Goal: Task Accomplishment & Management: Manage account settings

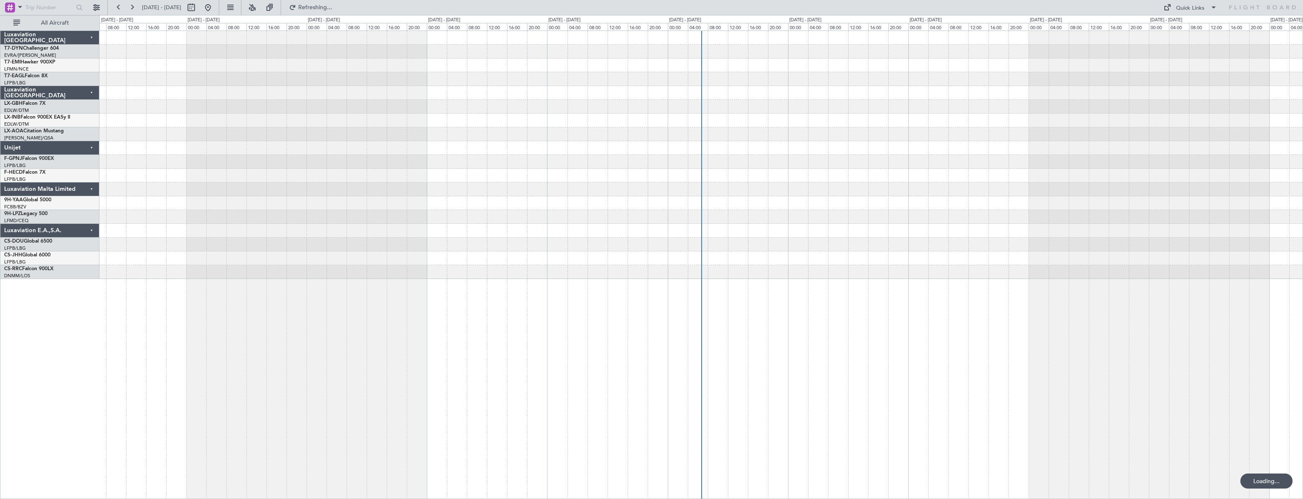
click at [526, 313] on div at bounding box center [701, 264] width 1204 height 469
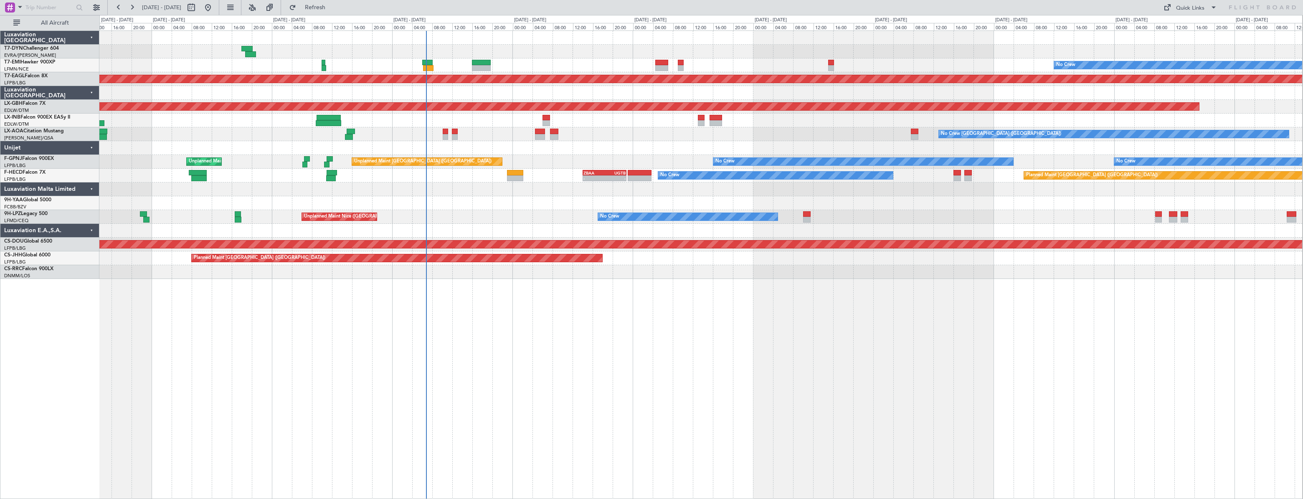
click at [468, 330] on div "No Crew Planned Maint [GEOGRAPHIC_DATA] (Al Maktoum Intl) Planned Maint Nurnber…" at bounding box center [701, 264] width 1204 height 469
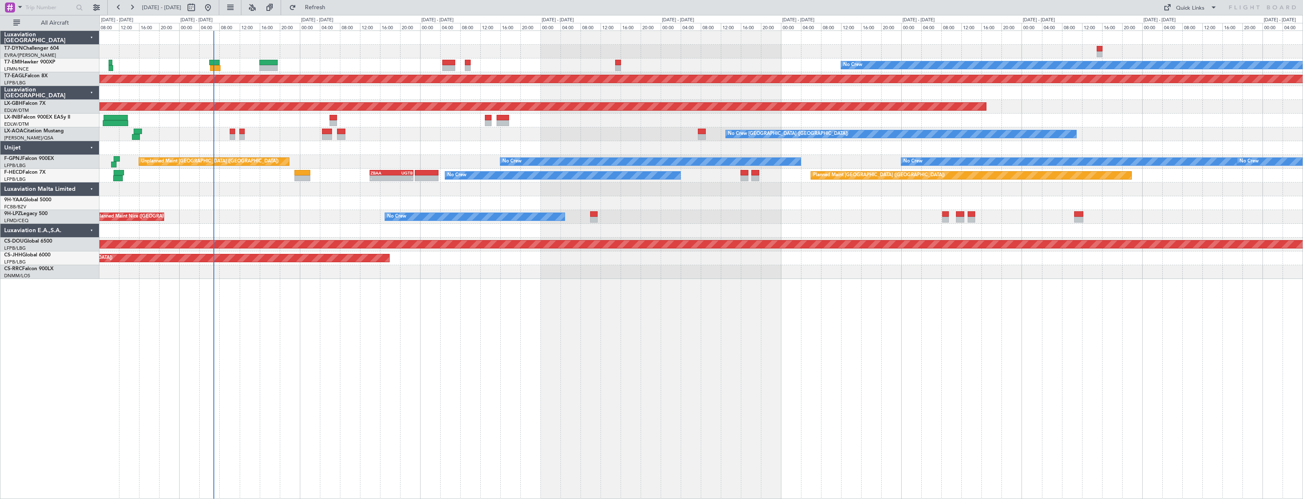
click at [542, 295] on div "No Crew Planned Maint [GEOGRAPHIC_DATA] (Al Maktoum Intl) Planned Maint Nurnber…" at bounding box center [701, 264] width 1204 height 469
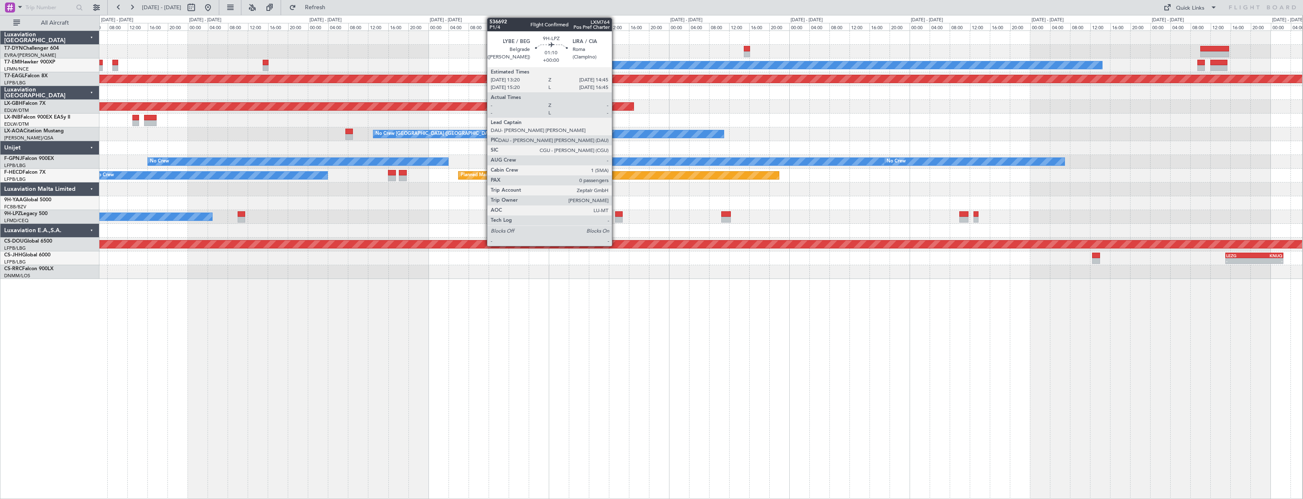
click at [616, 214] on div at bounding box center [619, 214] width 8 height 6
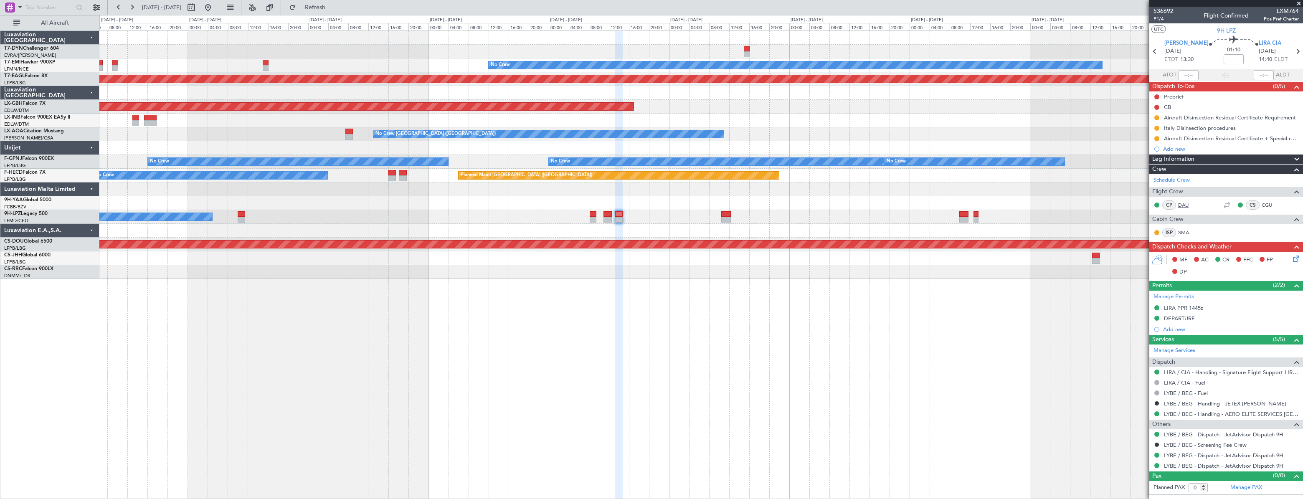
click at [1186, 201] on link "DAU" at bounding box center [1187, 205] width 19 height 8
click at [1270, 202] on link "CGU" at bounding box center [1271, 205] width 19 height 8
click at [1186, 234] on link "SMA" at bounding box center [1187, 233] width 19 height 8
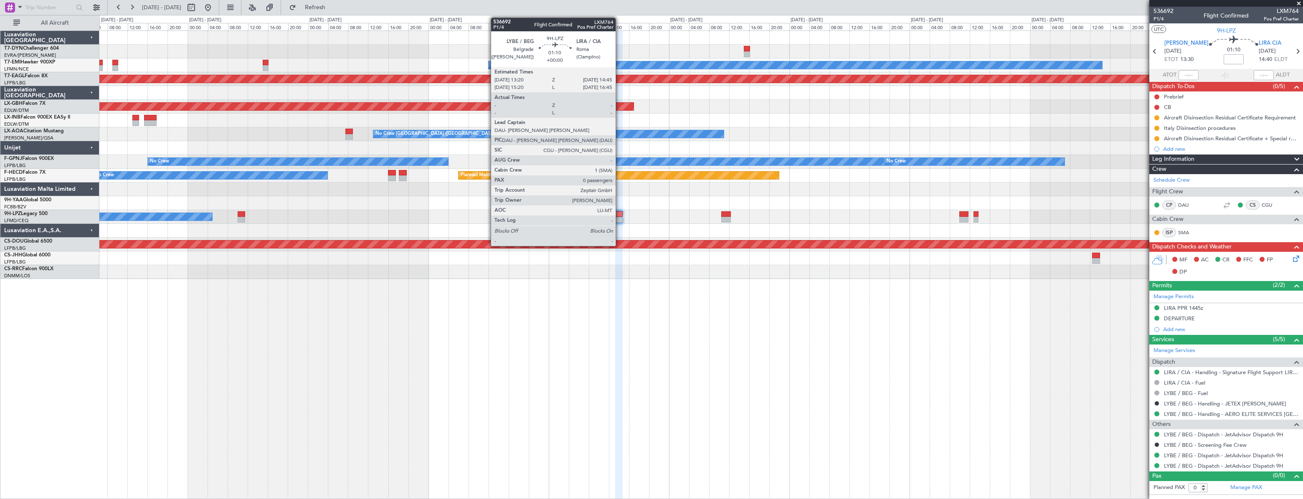
click at [620, 213] on div at bounding box center [619, 214] width 8 height 6
click at [619, 214] on div at bounding box center [619, 214] width 8 height 6
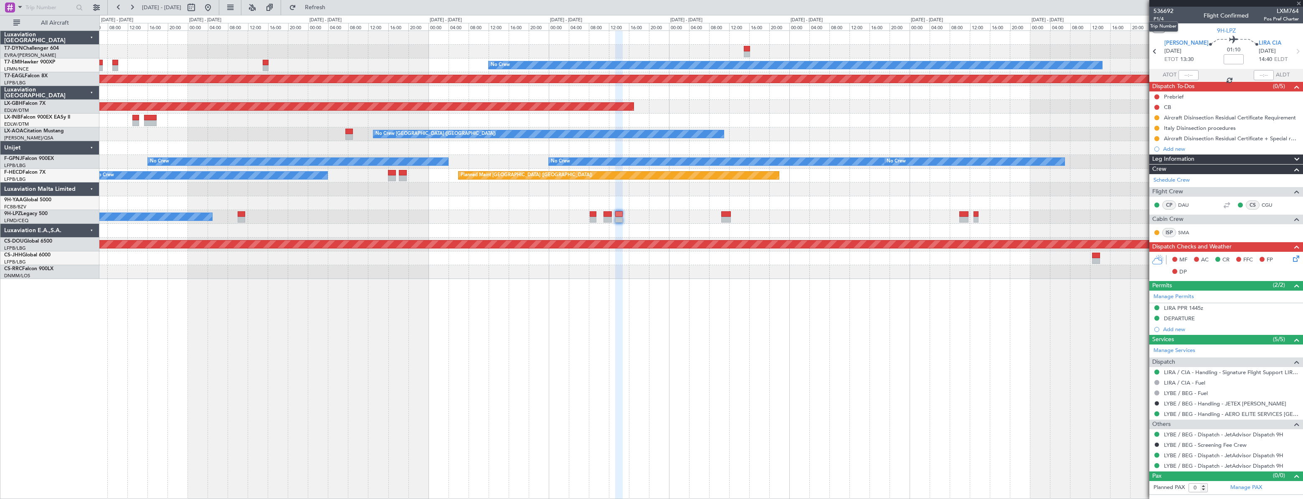
click at [1158, 20] on mat-tooltip-component "Trip Number" at bounding box center [1163, 26] width 41 height 22
click at [1158, 17] on span "P1/4" at bounding box center [1164, 18] width 20 height 7
click at [215, 10] on button at bounding box center [207, 7] width 13 height 13
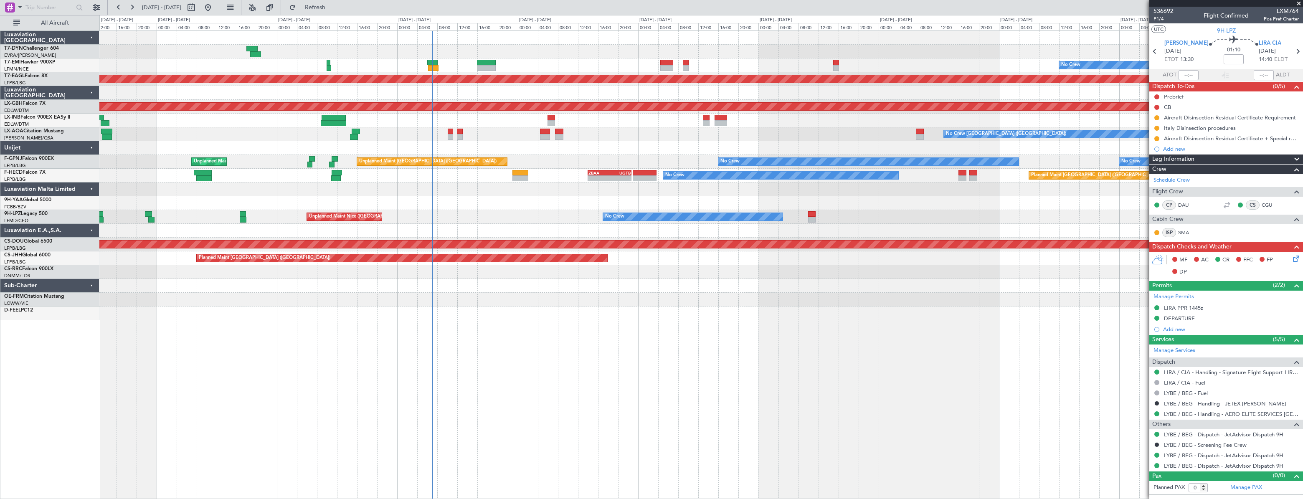
click at [405, 304] on div "No Crew Planned Maint [GEOGRAPHIC_DATA] (Al Maktoum Intl) Planned Maint Nurnber…" at bounding box center [701, 264] width 1204 height 469
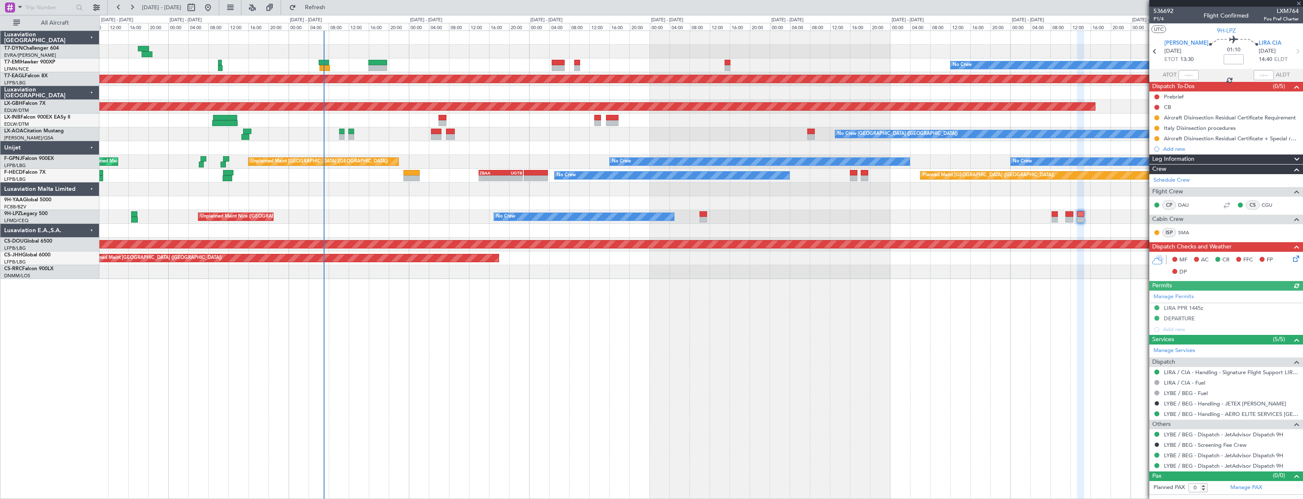
click at [430, 345] on div "No Crew Planned Maint [GEOGRAPHIC_DATA] (Al Maktoum Intl) Planned Maint Nurnber…" at bounding box center [701, 264] width 1204 height 469
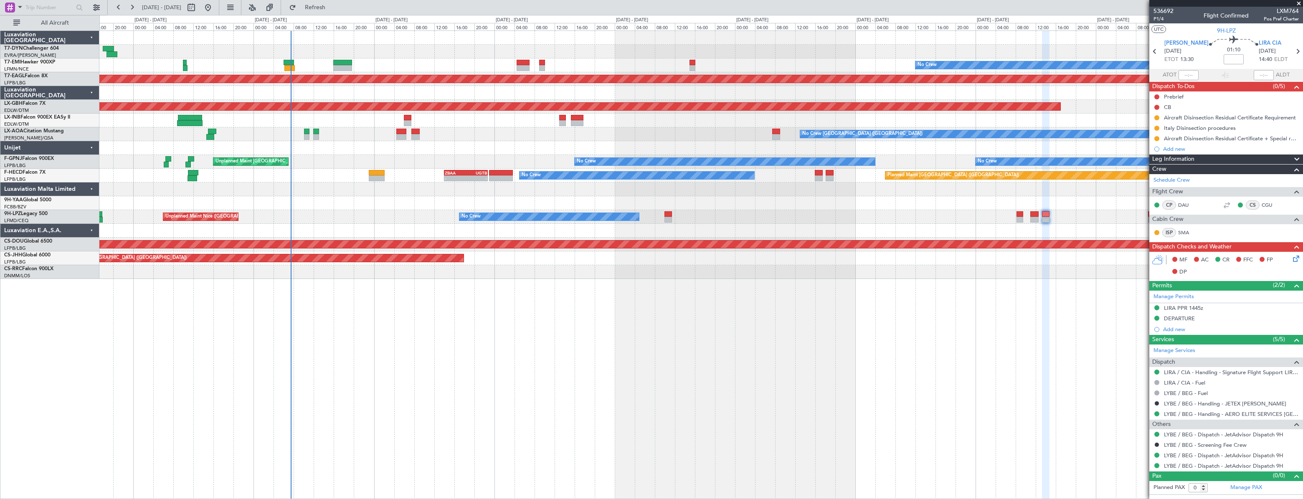
click at [409, 113] on div "Planned Maint Nurnberg" at bounding box center [701, 107] width 1204 height 14
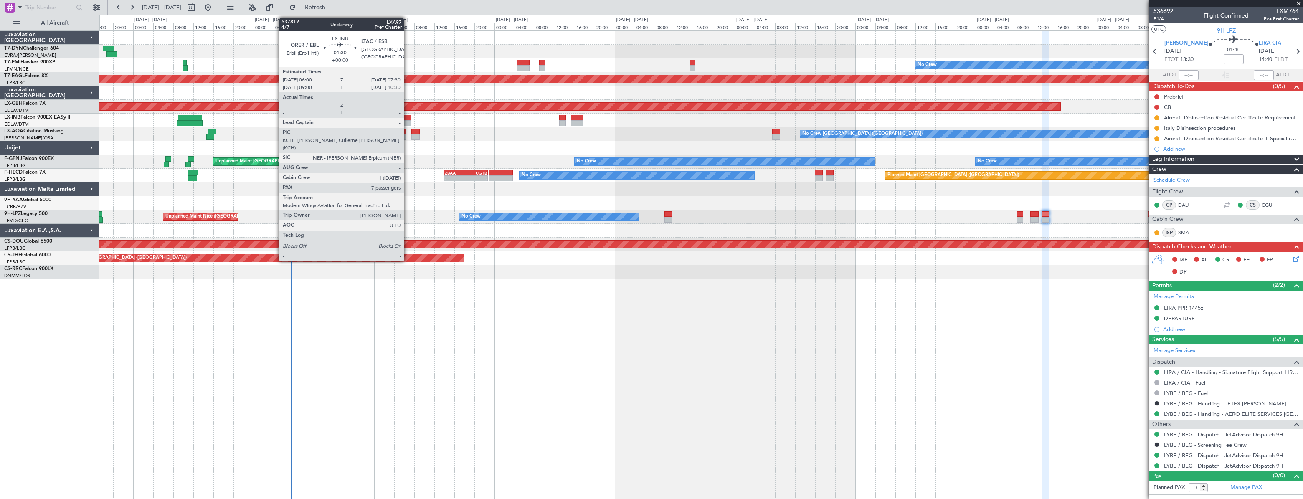
click at [408, 117] on div at bounding box center [408, 118] width 8 height 6
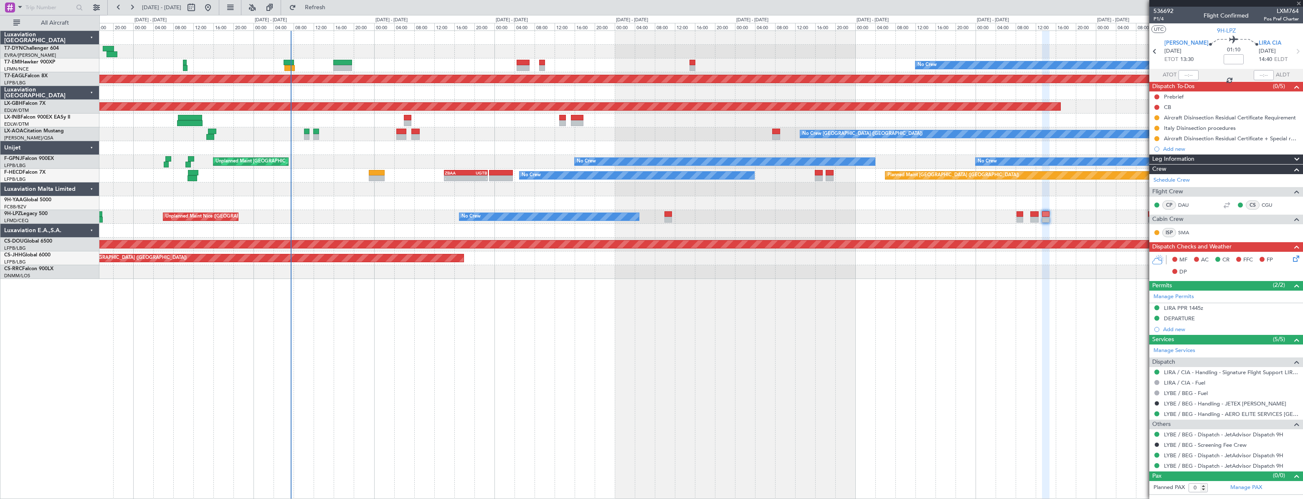
type input "7"
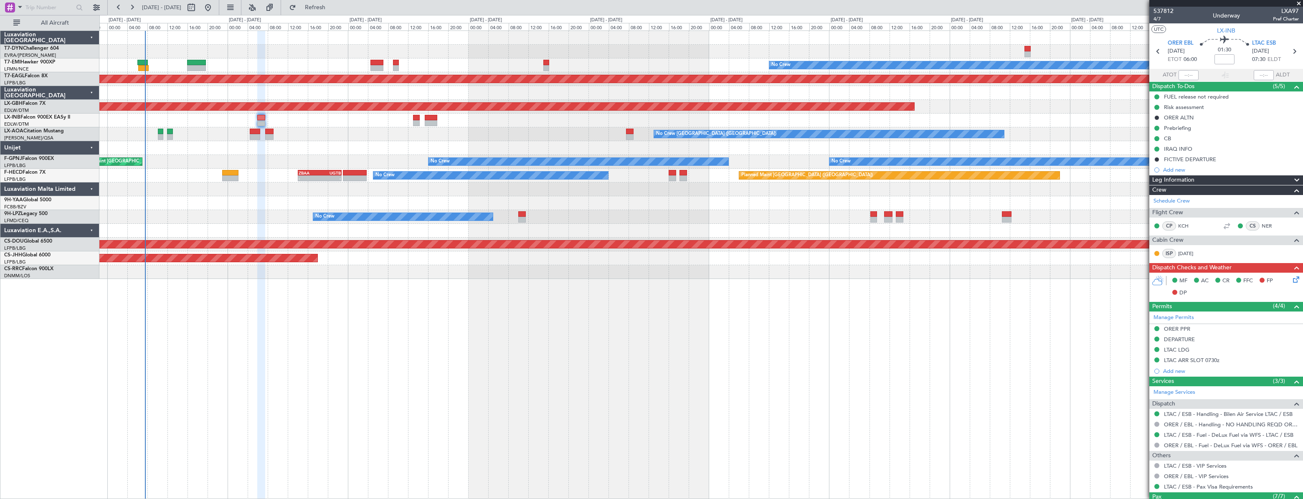
click at [335, 326] on div "No Crew Planned Maint [GEOGRAPHIC_DATA] (Al Maktoum Intl) Planned Maint Nurnber…" at bounding box center [701, 264] width 1204 height 469
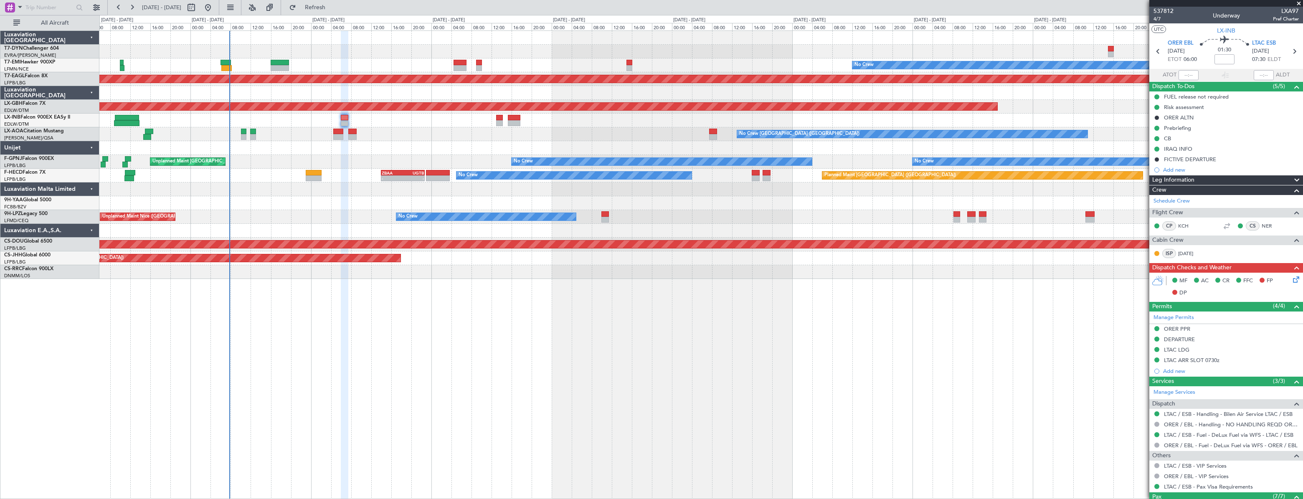
click at [511, 100] on div "Planned Maint Nurnberg" at bounding box center [701, 107] width 1204 height 14
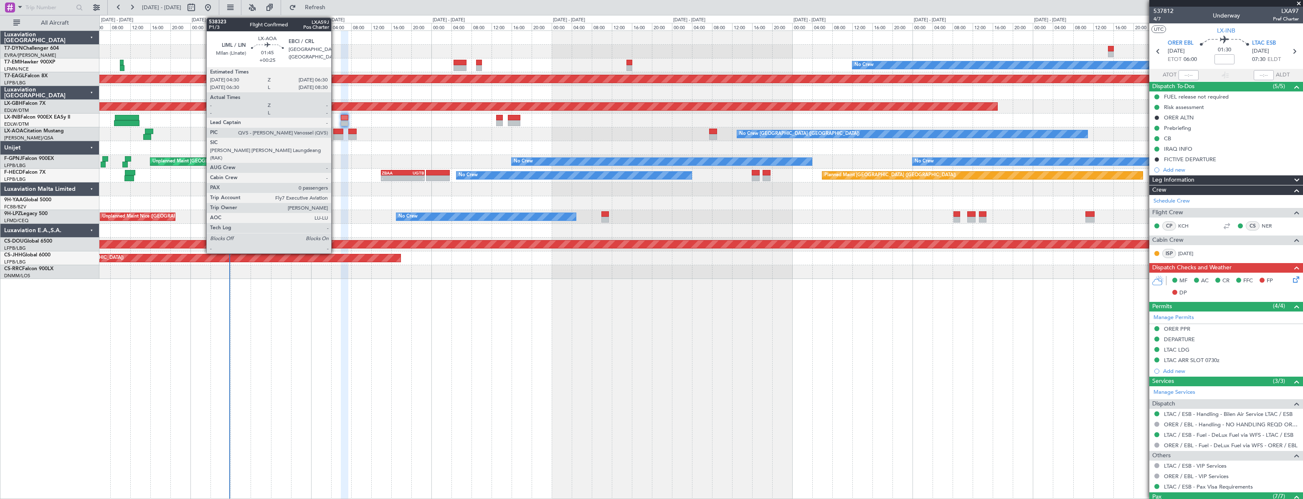
click at [335, 135] on div at bounding box center [338, 137] width 10 height 6
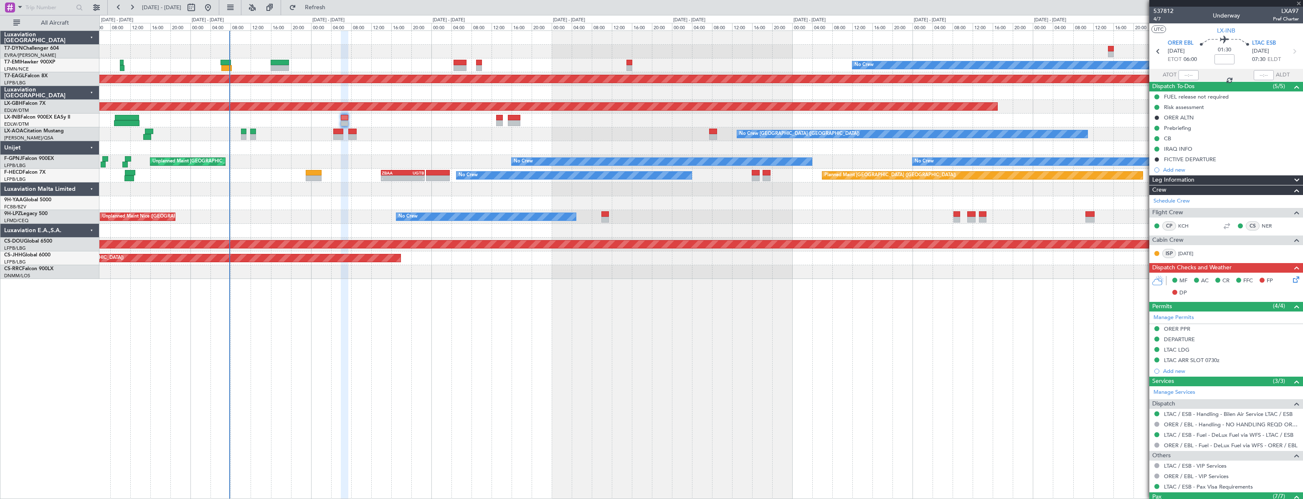
type input "+00:25"
type input "0"
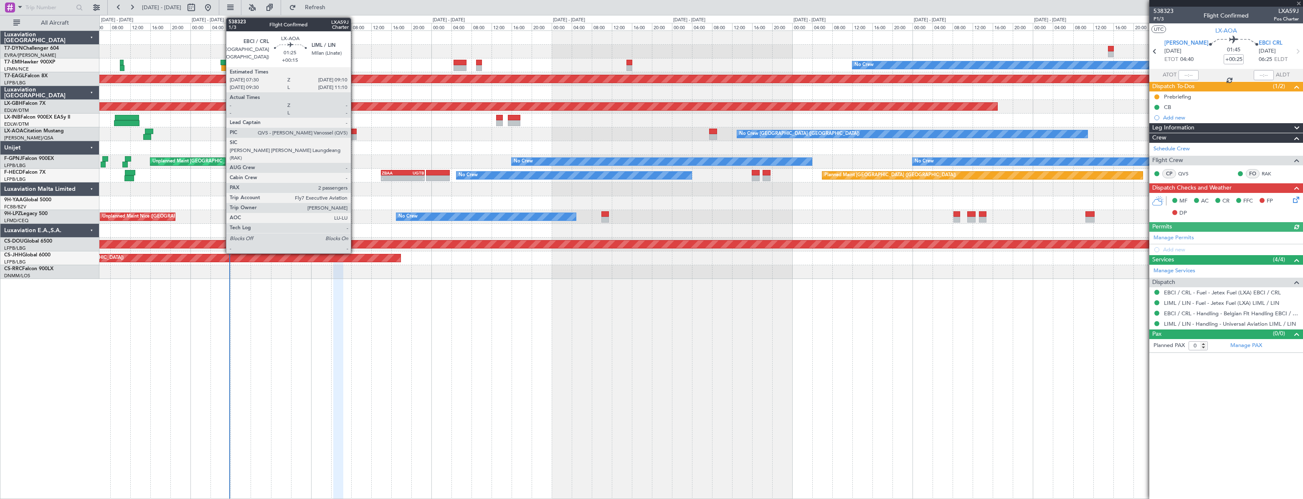
click at [355, 134] on div at bounding box center [352, 137] width 9 height 6
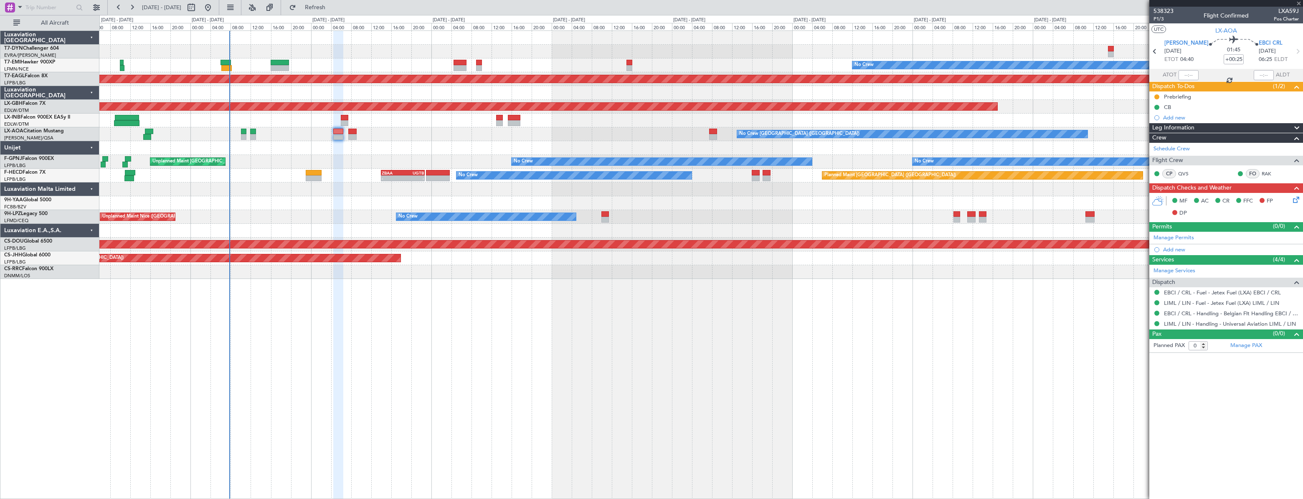
type input "+00:15"
type input "2"
